Goal: Communication & Community: Answer question/provide support

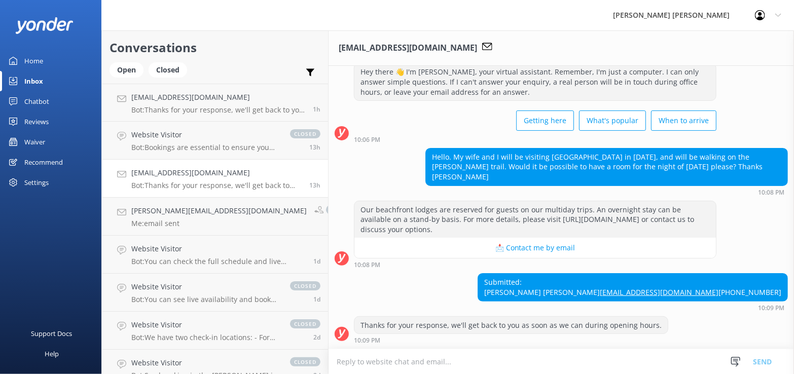
click at [55, 81] on link "Inbox" at bounding box center [50, 81] width 101 height 20
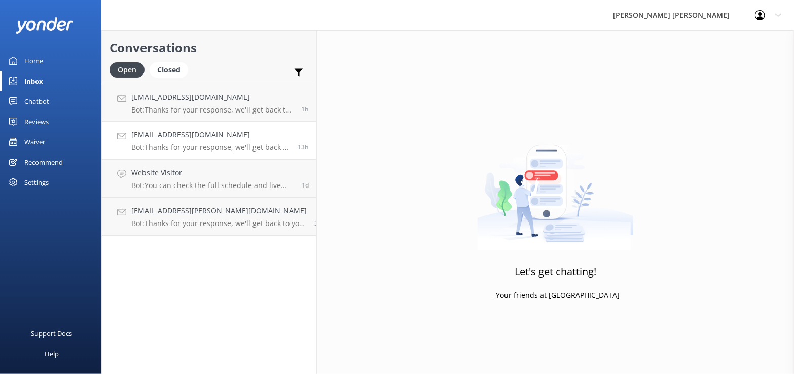
click at [207, 140] on div "[EMAIL_ADDRESS][DOMAIN_NAME] Bot: Thanks for your response, we'll get back to y…" at bounding box center [210, 140] width 159 height 22
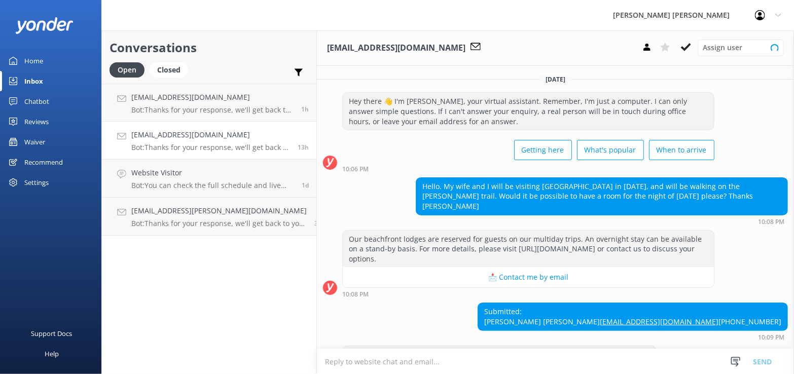
scroll to position [38, 0]
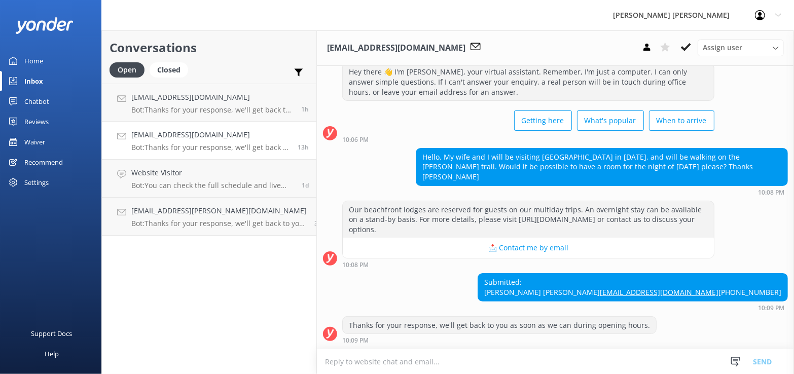
click at [687, 287] on link "[EMAIL_ADDRESS][DOMAIN_NAME]" at bounding box center [659, 292] width 119 height 10
click at [710, 287] on link "[EMAIL_ADDRESS][DOMAIN_NAME]" at bounding box center [659, 292] width 119 height 10
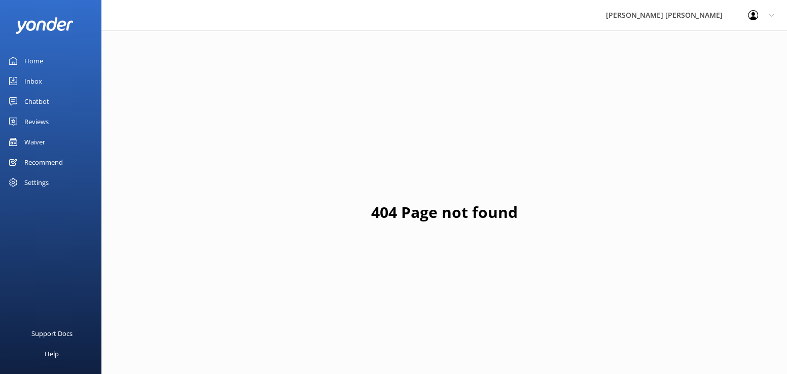
click at [32, 79] on div "Inbox" at bounding box center [33, 81] width 18 height 20
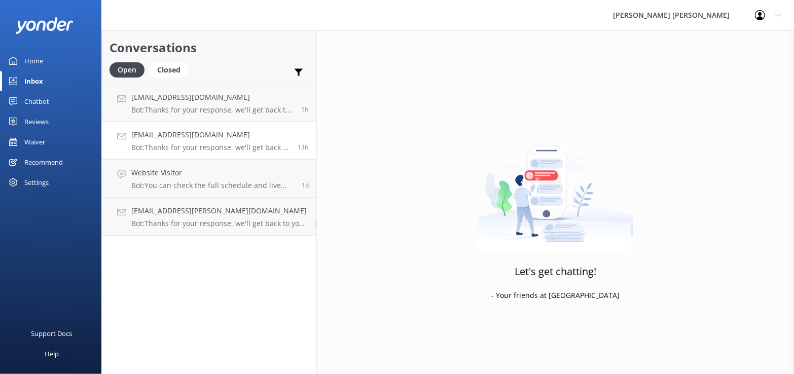
click at [191, 142] on div "[EMAIL_ADDRESS][DOMAIN_NAME] Bot: Thanks for your response, we'll get back to y…" at bounding box center [210, 140] width 159 height 22
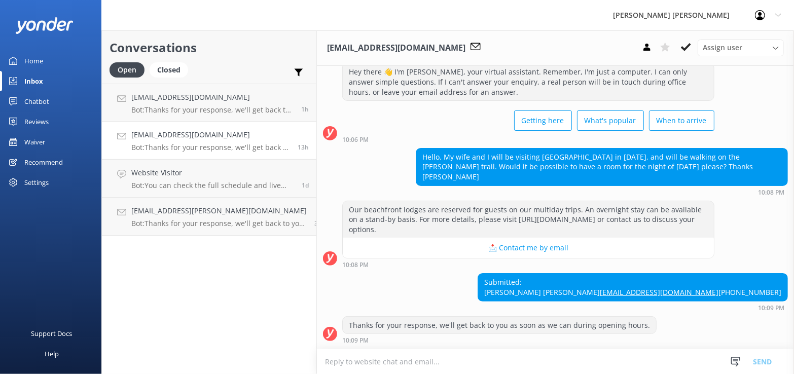
scroll to position [38, 0]
drag, startPoint x: 328, startPoint y: 359, endPoint x: 342, endPoint y: 359, distance: 13.7
click at [329, 359] on textarea at bounding box center [555, 361] width 477 height 25
type textarea "Email sent"
click at [756, 359] on button "Send" at bounding box center [762, 361] width 38 height 25
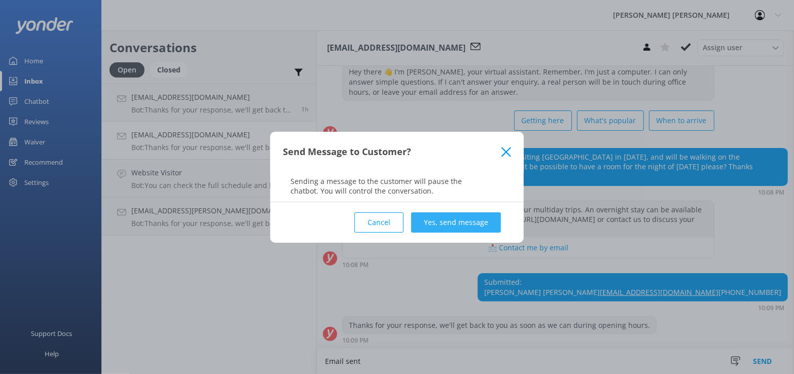
click at [440, 226] on button "Yes, send message" at bounding box center [456, 222] width 90 height 20
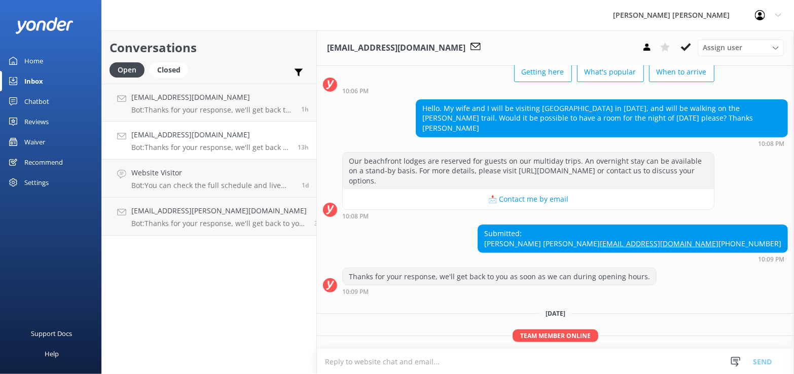
scroll to position [122, 0]
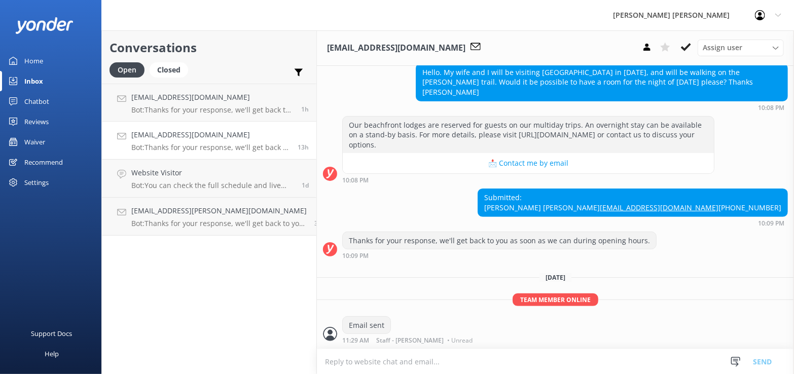
drag, startPoint x: 685, startPoint y: 45, endPoint x: 646, endPoint y: 87, distance: 57.0
click at [684, 45] on icon at bounding box center [686, 47] width 10 height 10
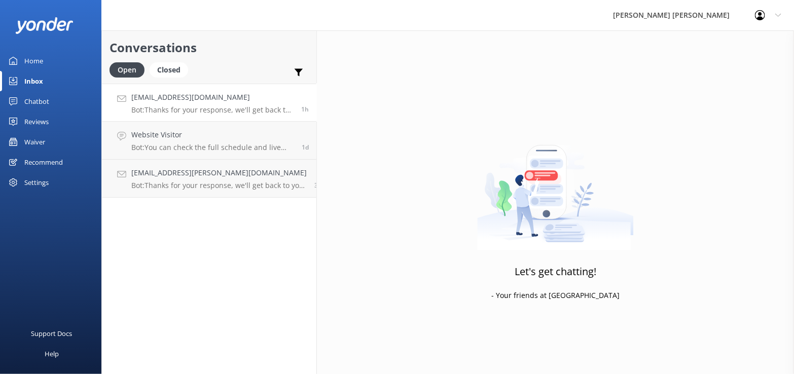
drag, startPoint x: 183, startPoint y: 98, endPoint x: 200, endPoint y: 108, distance: 20.4
click at [183, 97] on h4 "[EMAIL_ADDRESS][DOMAIN_NAME]" at bounding box center [212, 97] width 162 height 11
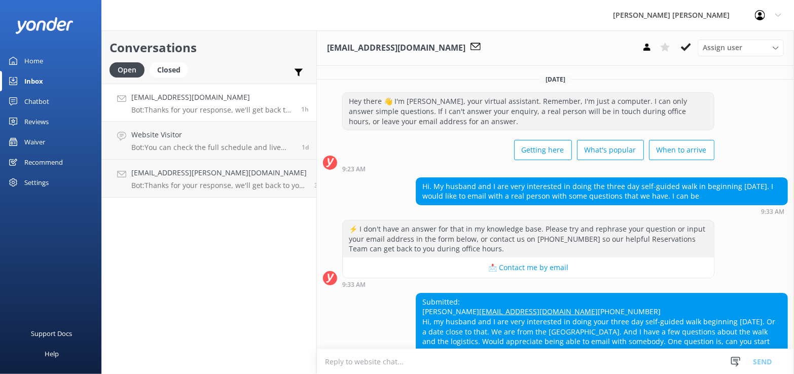
scroll to position [77, 0]
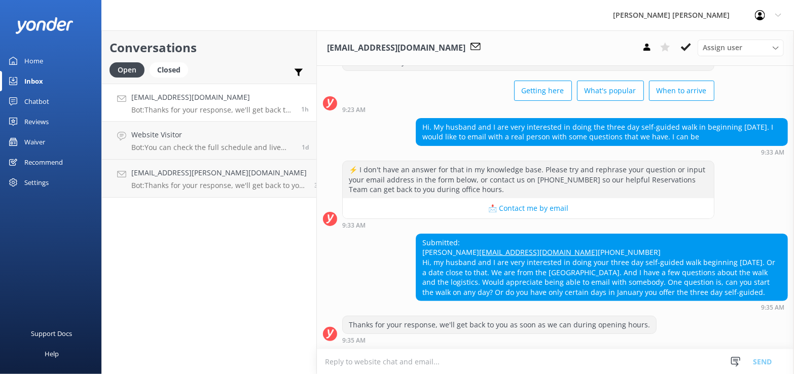
click at [479, 247] on link "[EMAIL_ADDRESS][DOMAIN_NAME]" at bounding box center [538, 252] width 119 height 10
click at [328, 359] on textarea at bounding box center [555, 361] width 477 height 25
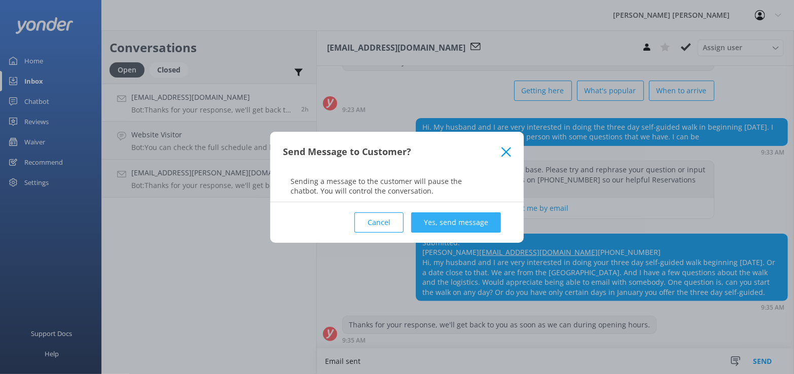
type textarea "Email sent"
click at [444, 224] on button "Yes, send message" at bounding box center [456, 222] width 90 height 20
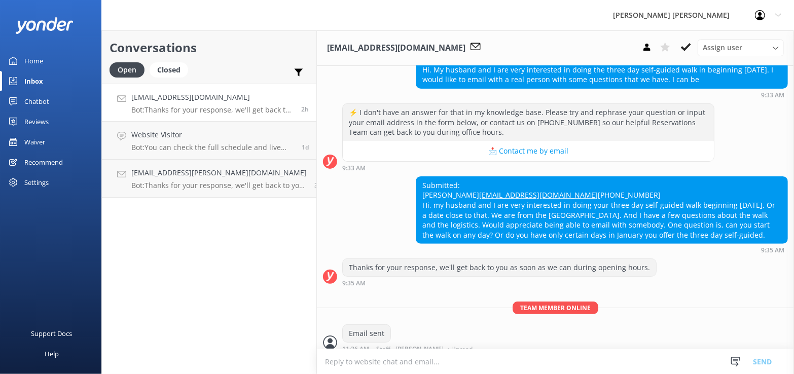
scroll to position [142, 0]
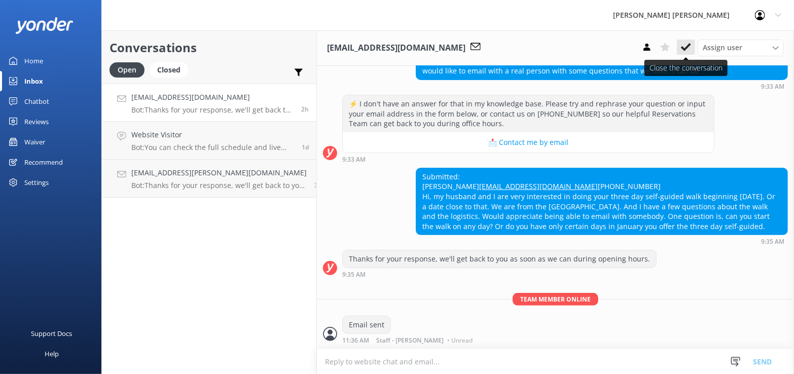
click at [689, 44] on icon at bounding box center [686, 47] width 10 height 10
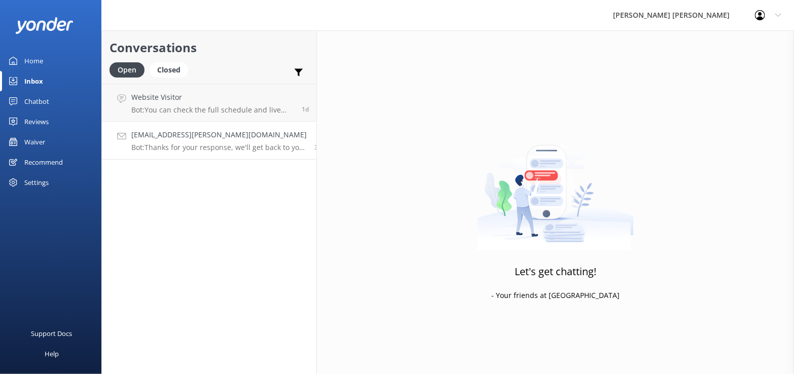
click at [169, 137] on h4 "[EMAIL_ADDRESS][PERSON_NAME][DOMAIN_NAME]" at bounding box center [218, 134] width 175 height 11
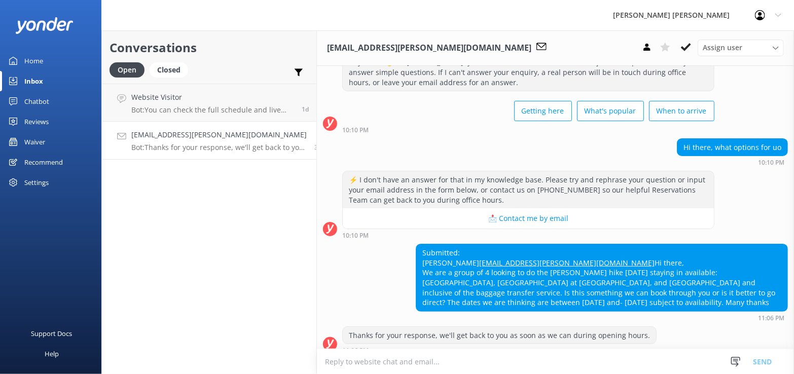
scroll to position [67, 0]
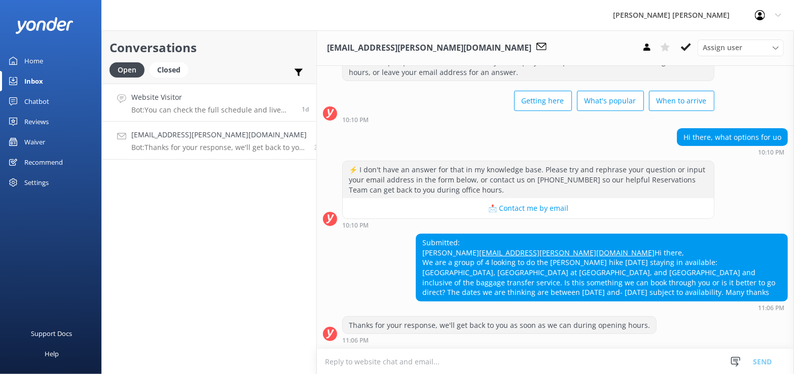
click at [184, 112] on p "Bot: You can check the full schedule and live availability for the Swing Bridge…" at bounding box center [212, 109] width 163 height 9
